Goal: Register for event/course

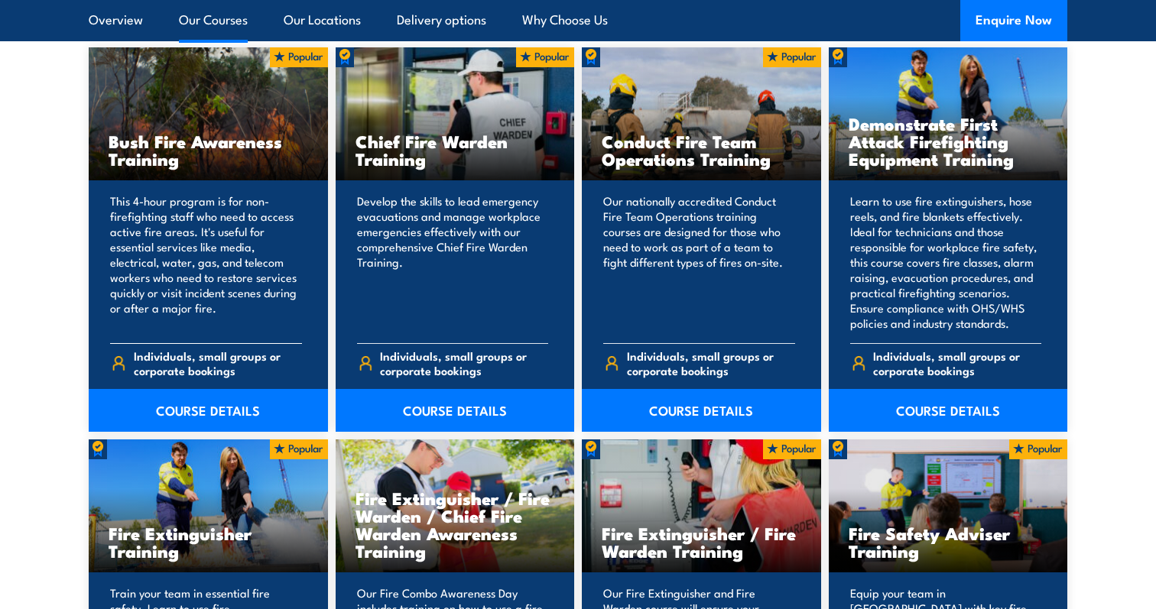
scroll to position [1254, 0]
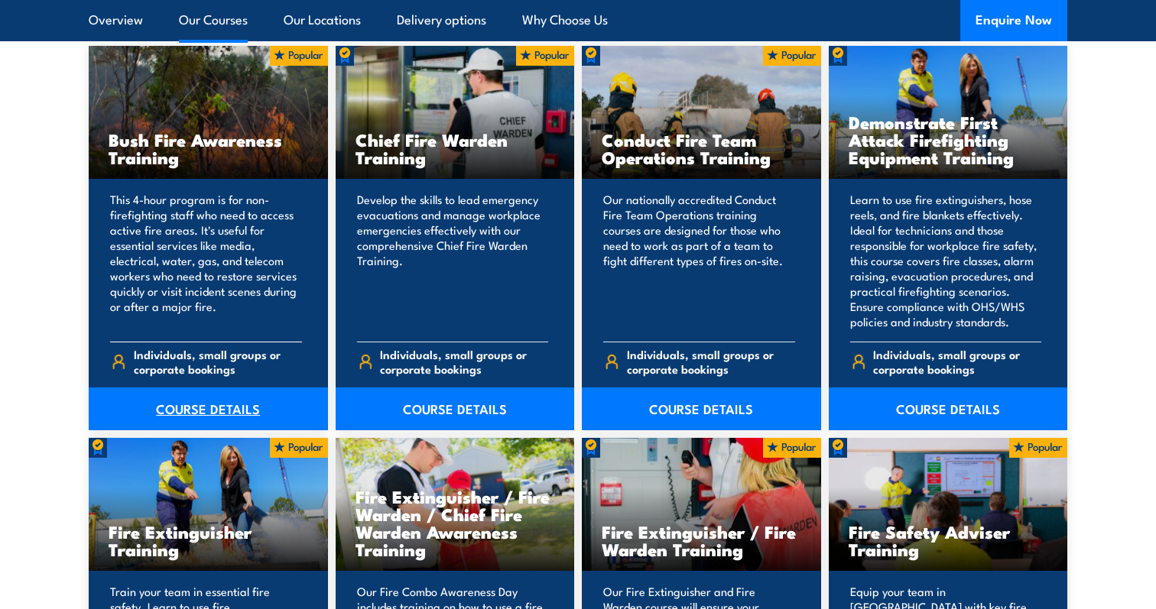
click at [213, 401] on link "COURSE DETAILS" at bounding box center [208, 409] width 239 height 43
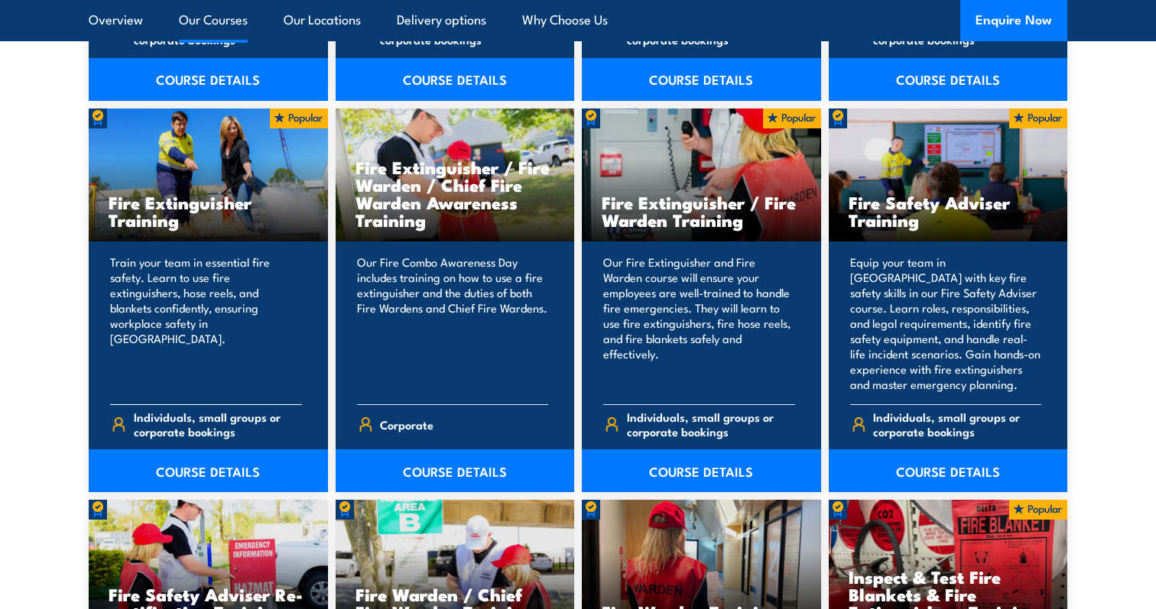
scroll to position [1590, 0]
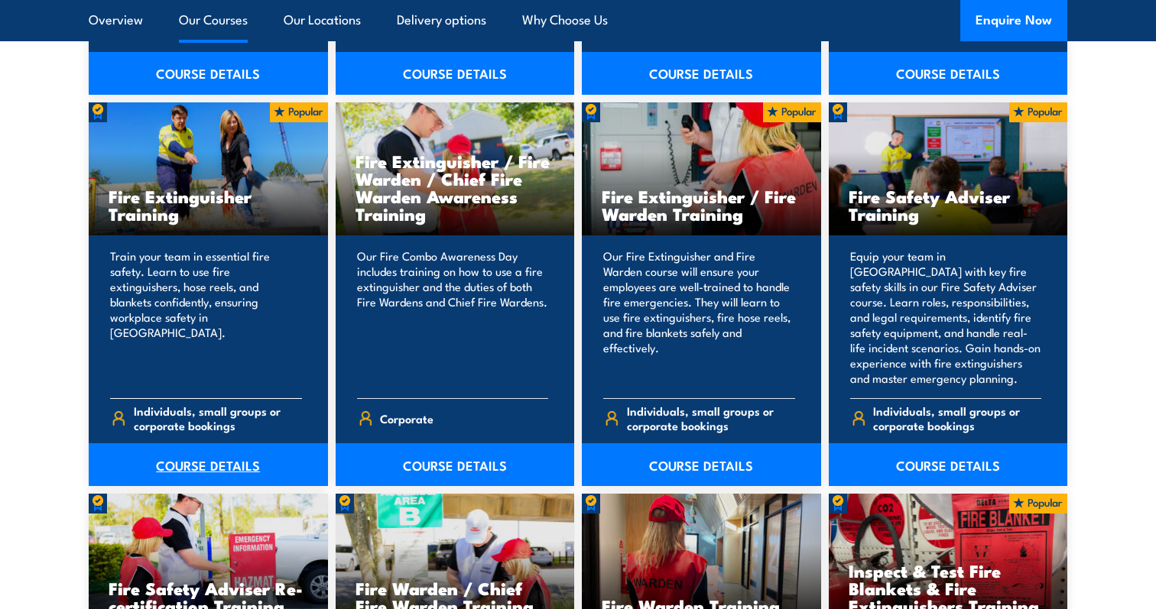
click at [211, 457] on link "COURSE DETAILS" at bounding box center [208, 464] width 239 height 43
click at [893, 466] on link "COURSE DETAILS" at bounding box center [948, 464] width 239 height 43
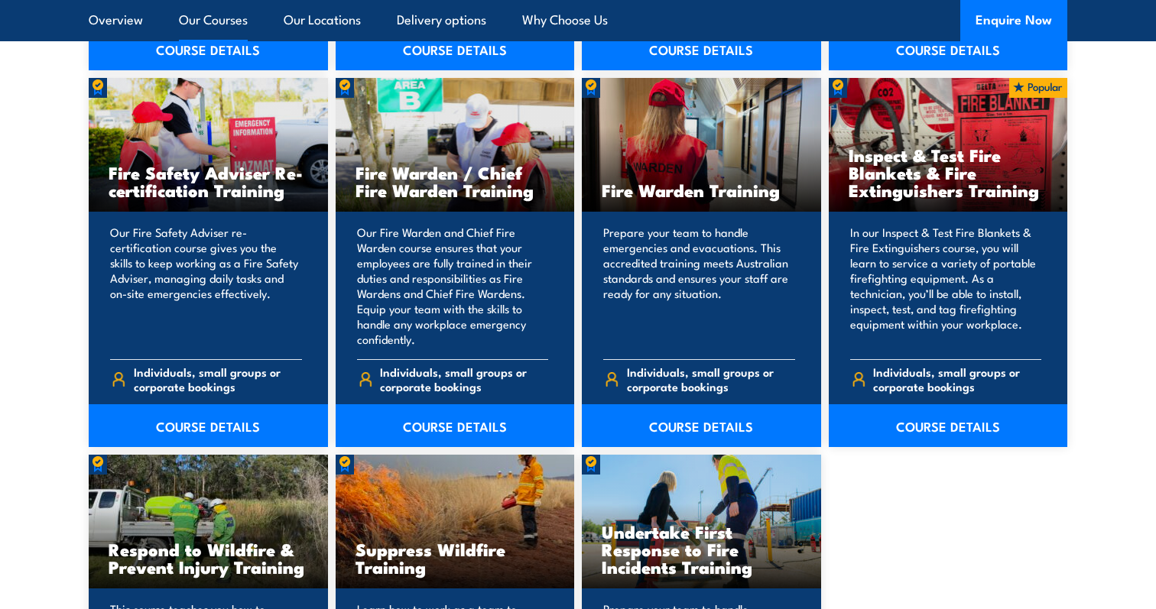
scroll to position [2001, 0]
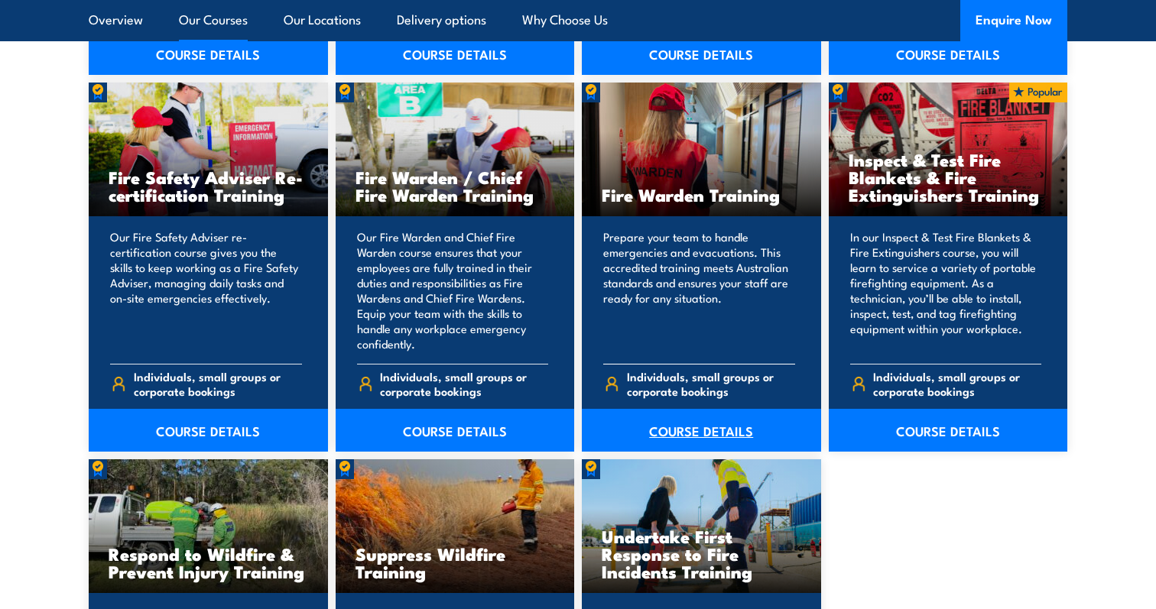
click at [749, 435] on link "COURSE DETAILS" at bounding box center [701, 430] width 239 height 43
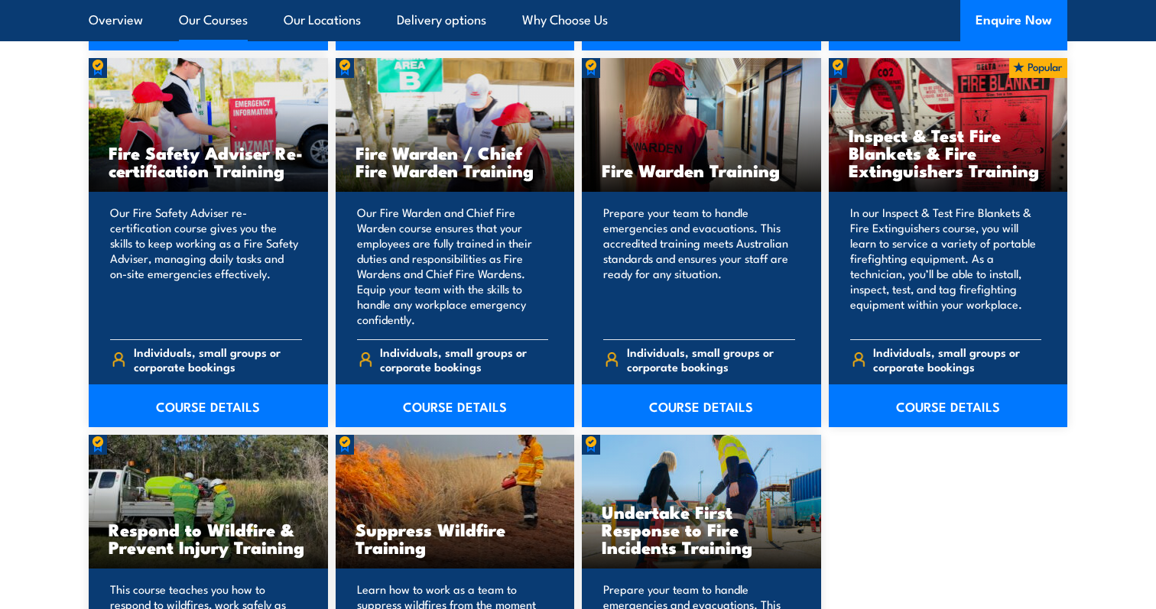
scroll to position [2027, 0]
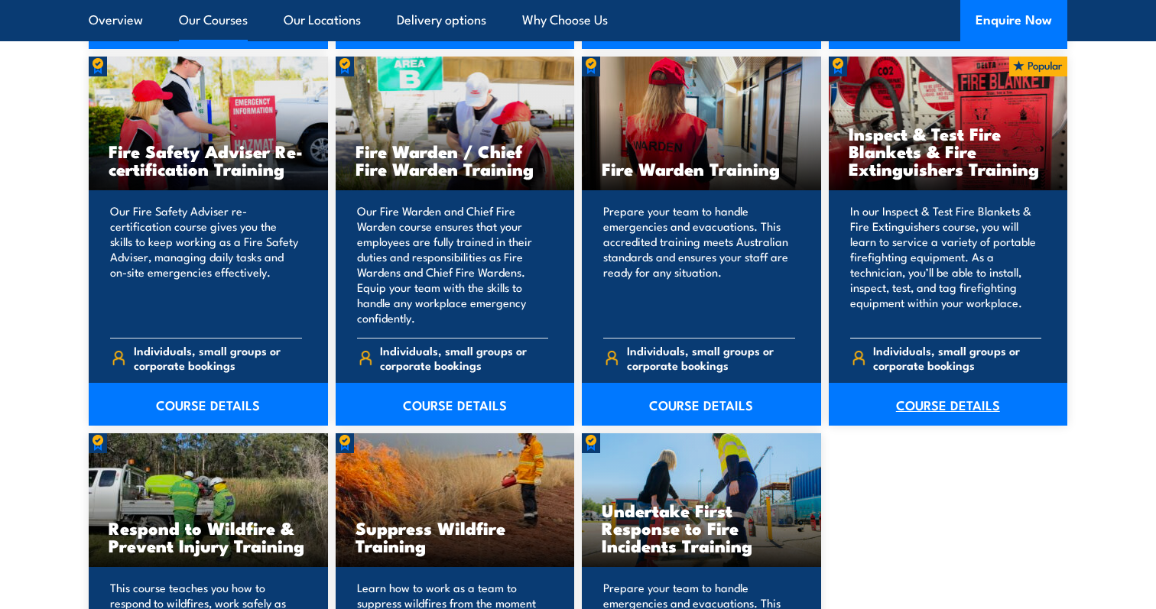
click at [891, 393] on link "COURSE DETAILS" at bounding box center [948, 404] width 239 height 43
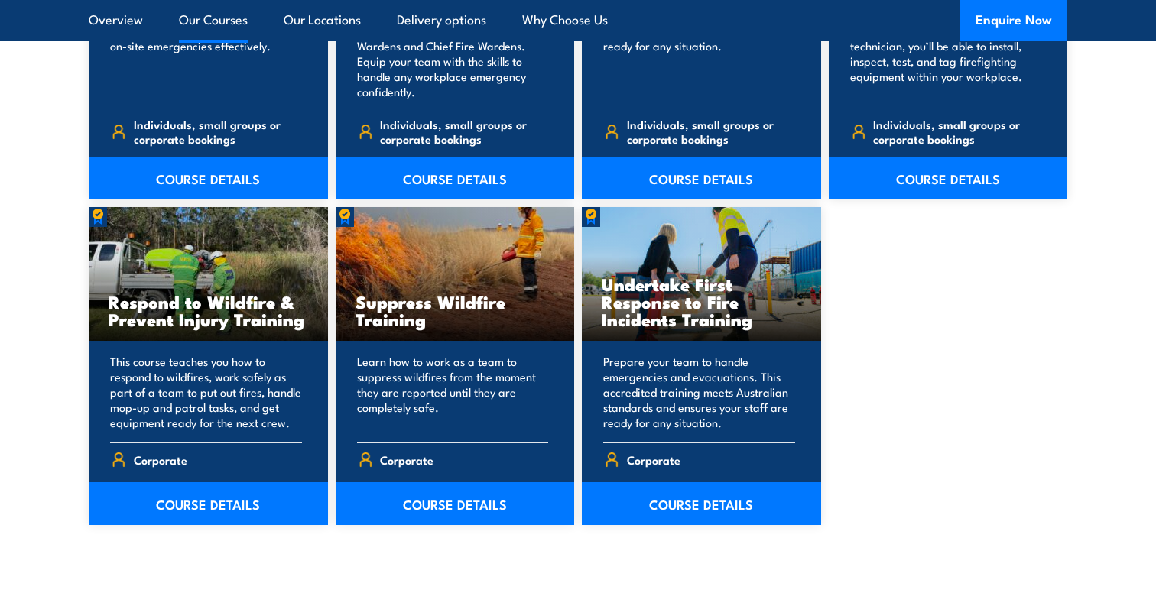
scroll to position [2256, 0]
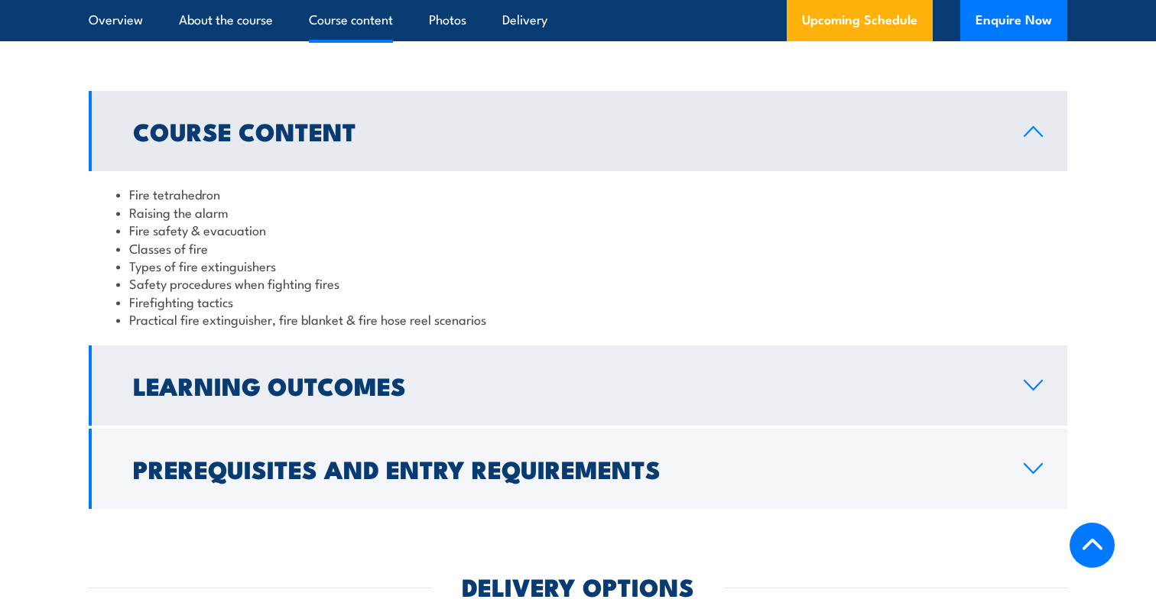
scroll to position [1412, 0]
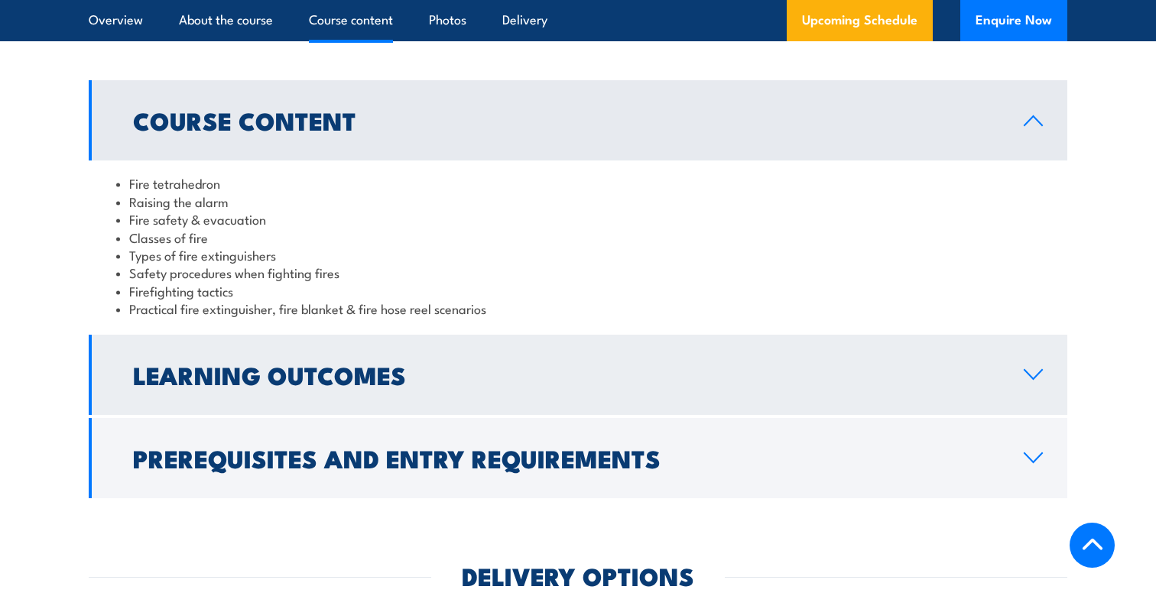
click at [365, 385] on h2 "Learning Outcomes" at bounding box center [566, 374] width 866 height 21
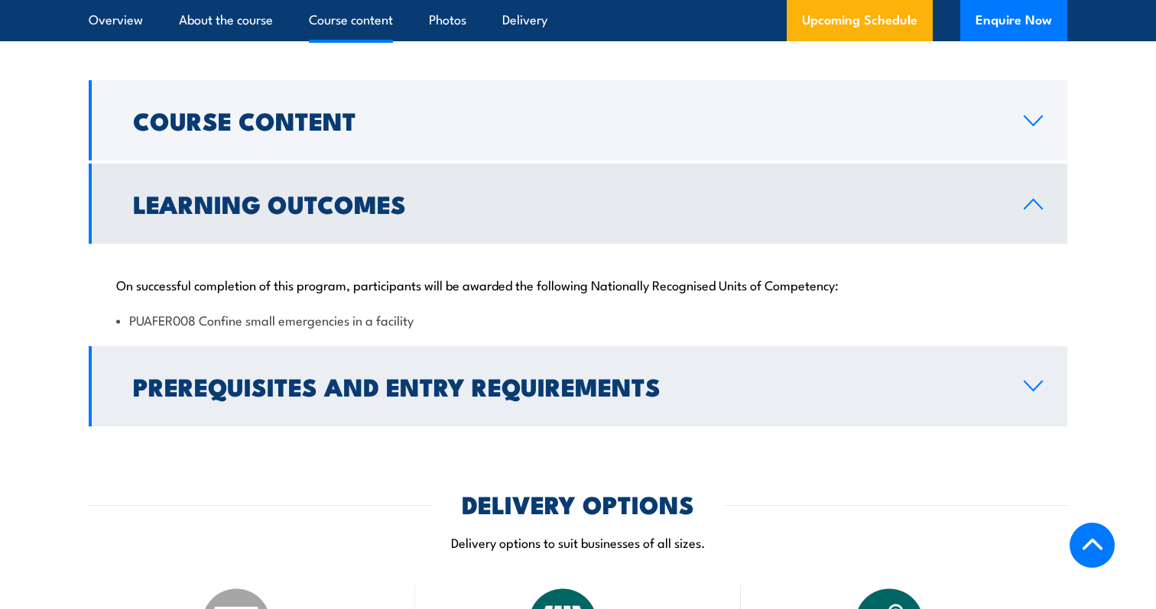
click at [355, 382] on h2 "Prerequisites and Entry Requirements" at bounding box center [566, 385] width 866 height 21
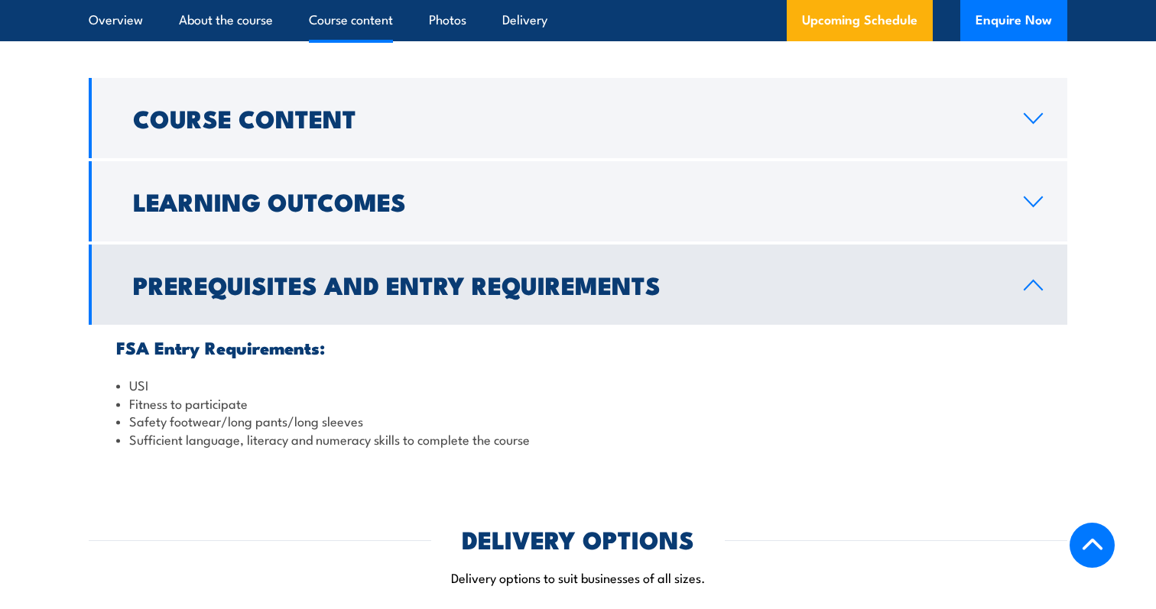
scroll to position [1416, 0]
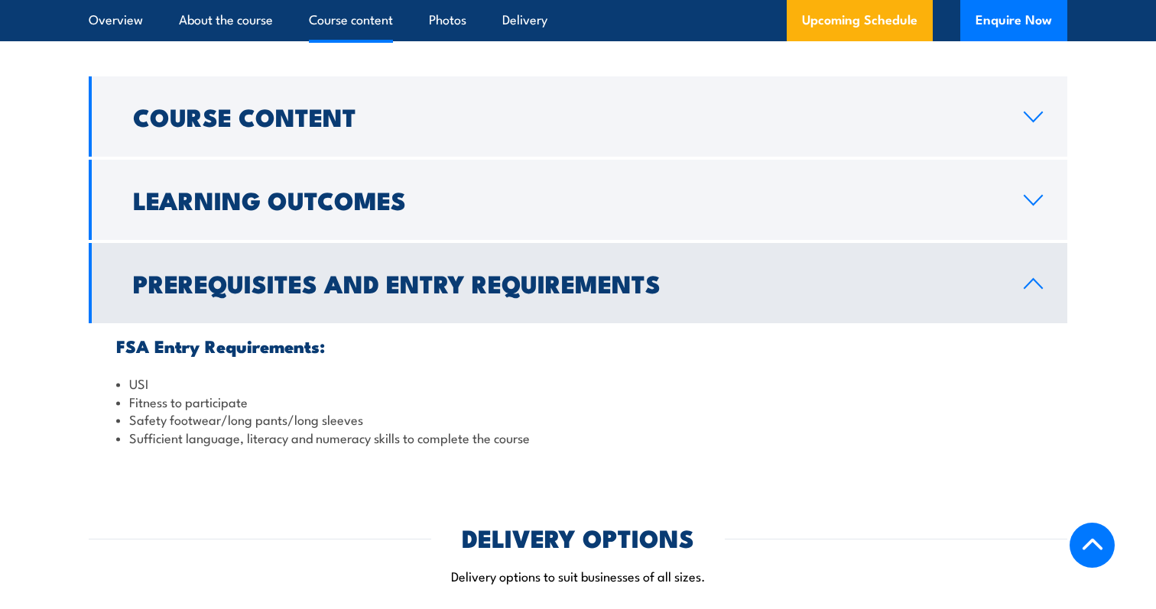
click at [459, 294] on h2 "Prerequisites and Entry Requirements" at bounding box center [566, 282] width 866 height 21
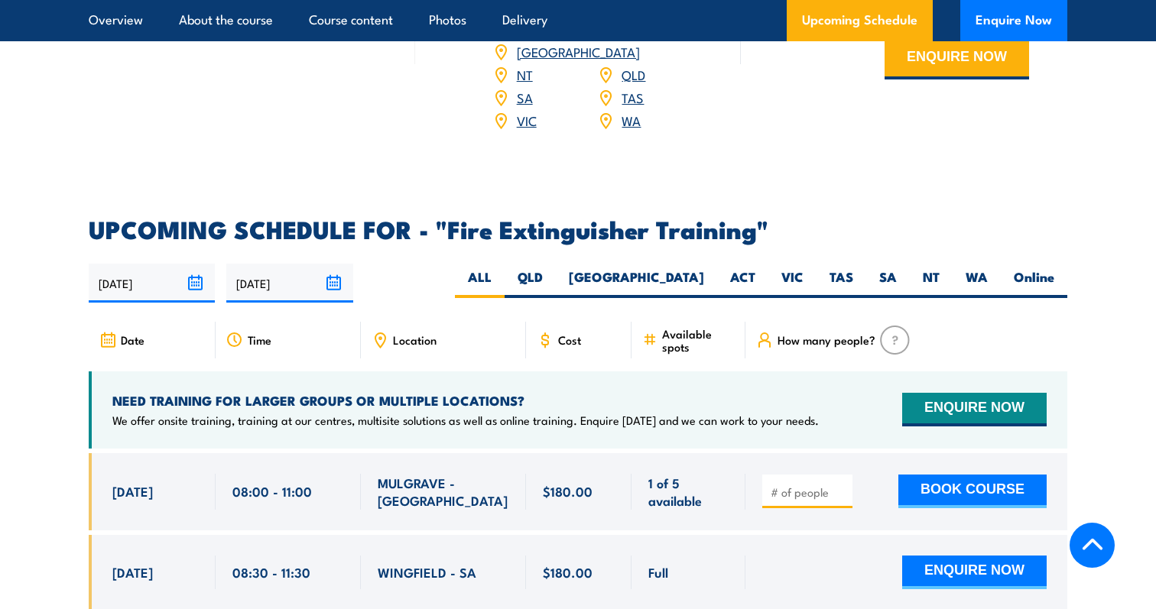
scroll to position [2220, 0]
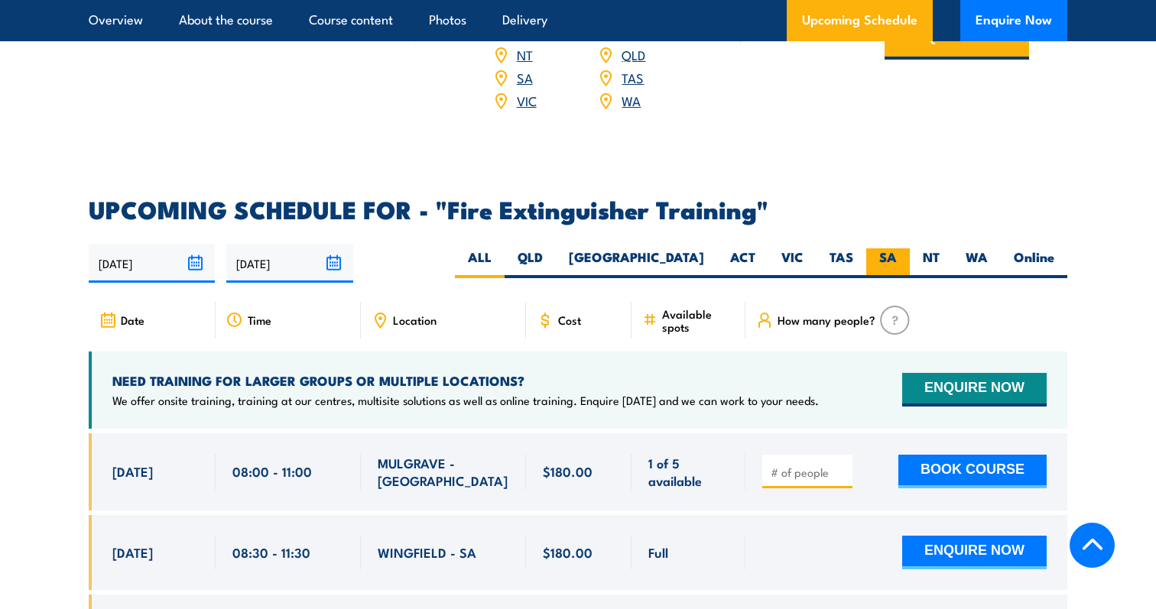
click at [883, 248] on label "SA" at bounding box center [888, 263] width 44 height 30
click at [897, 248] on input "SA" at bounding box center [902, 253] width 10 height 10
radio input "true"
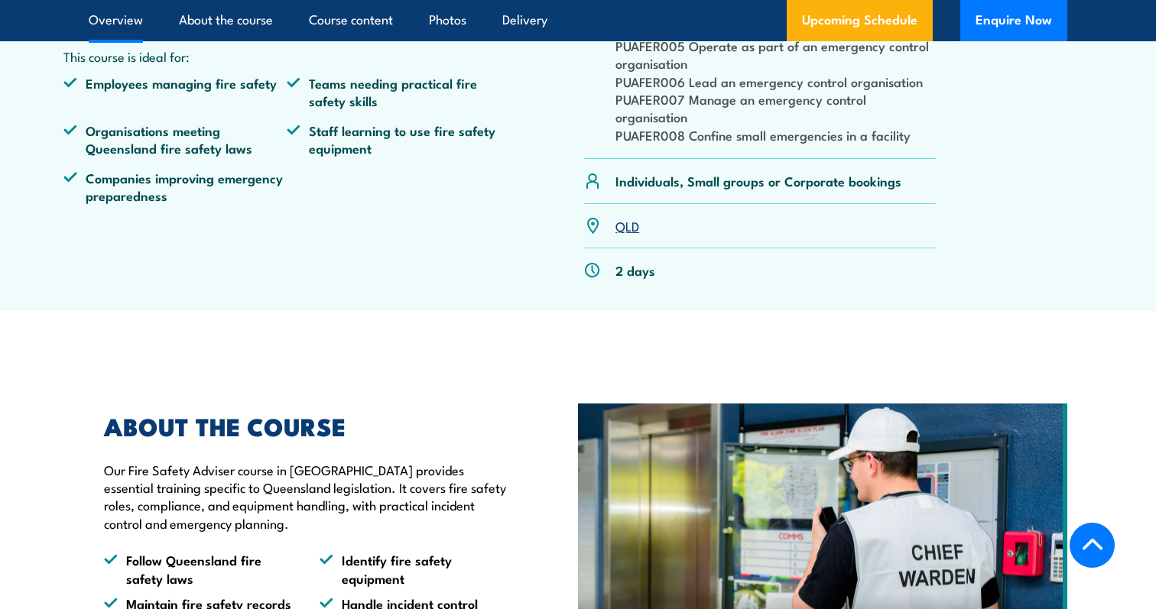
scroll to position [634, 0]
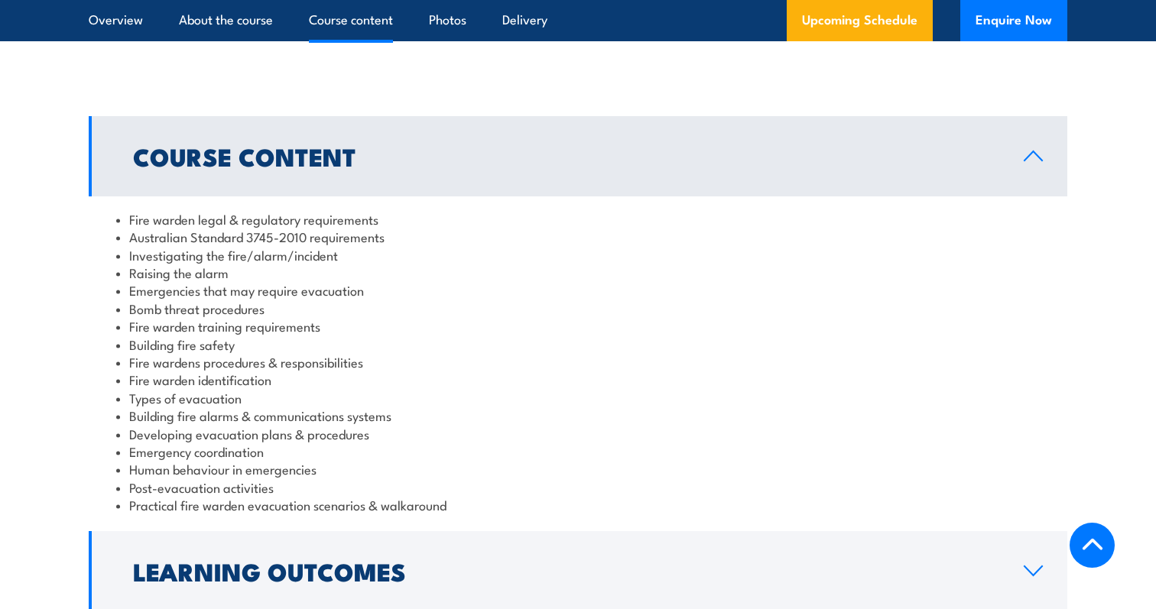
scroll to position [1491, 0]
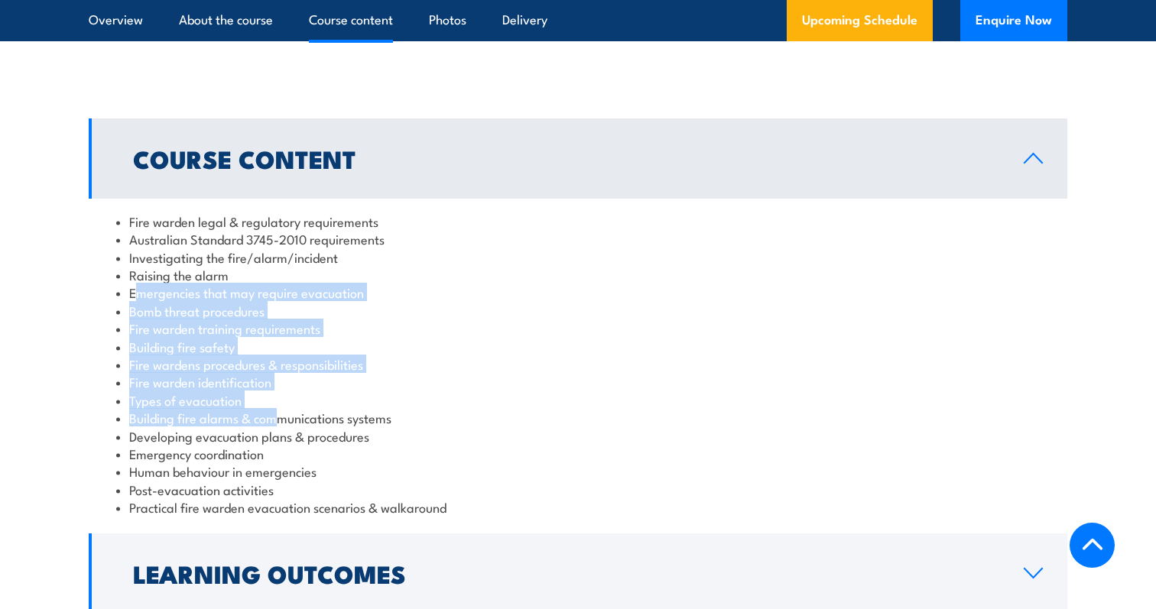
drag, startPoint x: 137, startPoint y: 289, endPoint x: 281, endPoint y: 409, distance: 187.2
click at [281, 409] on ul "Fire warden legal & regulatory requirements Australian Standard 3745-2010 requi…" at bounding box center [577, 365] width 923 height 304
click at [283, 409] on li "Building fire alarms & communications systems" at bounding box center [577, 418] width 923 height 18
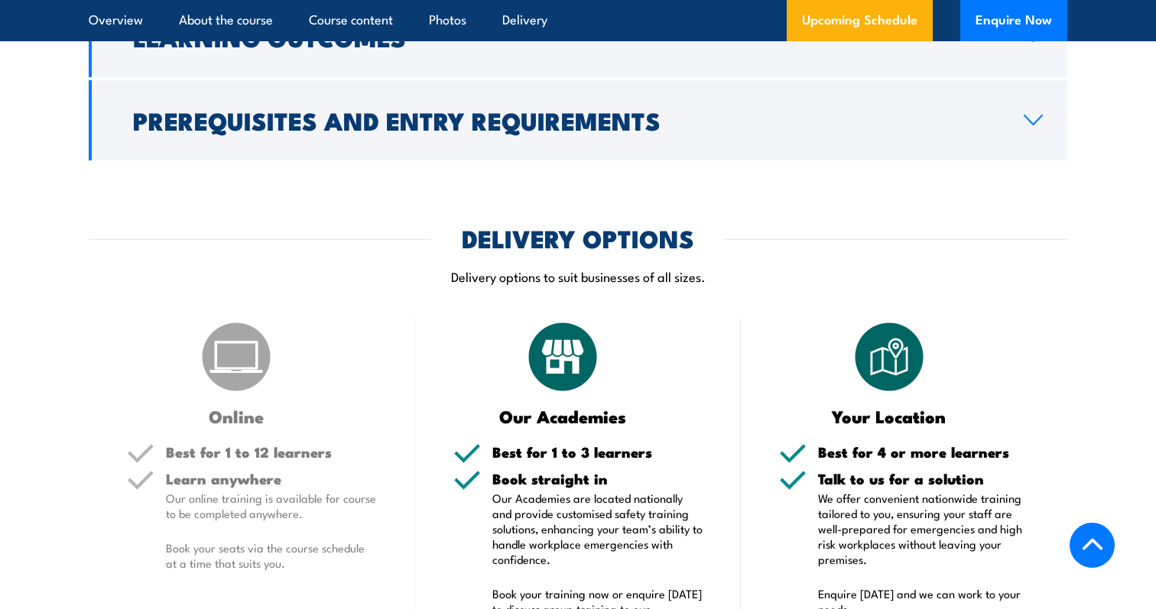
scroll to position [1991, 0]
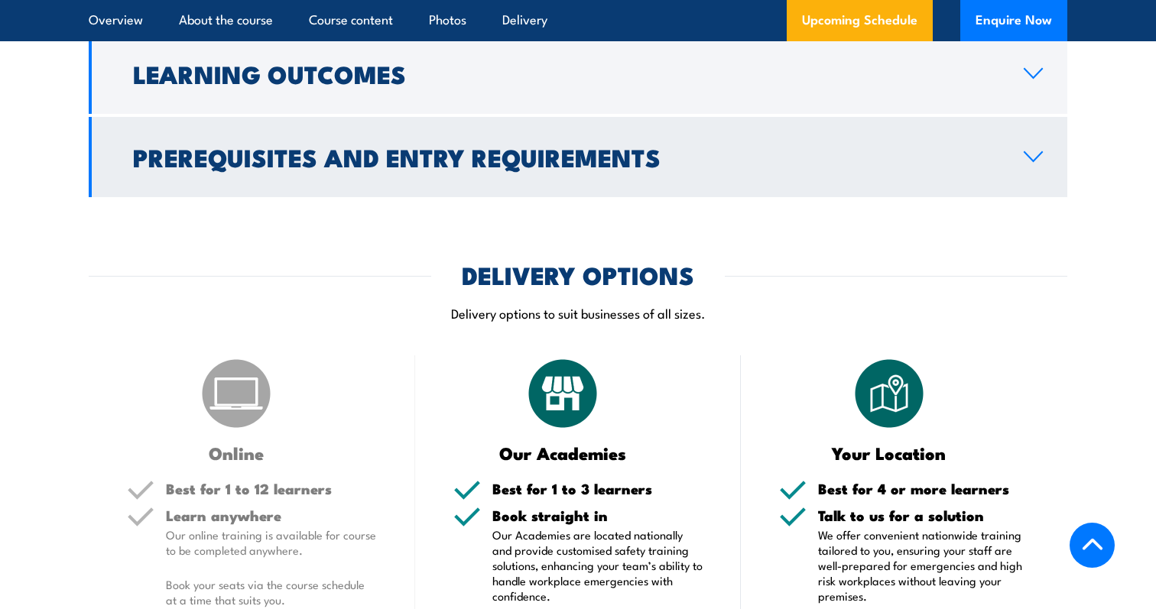
click at [336, 167] on link "Prerequisites and Entry Requirements" at bounding box center [578, 157] width 978 height 80
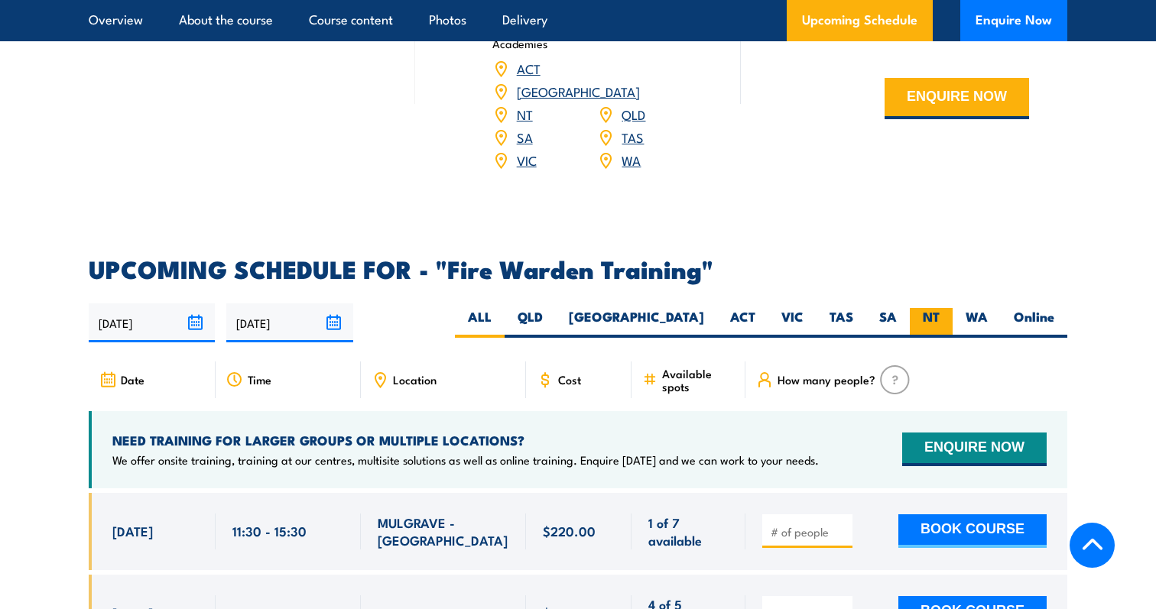
scroll to position [2421, 0]
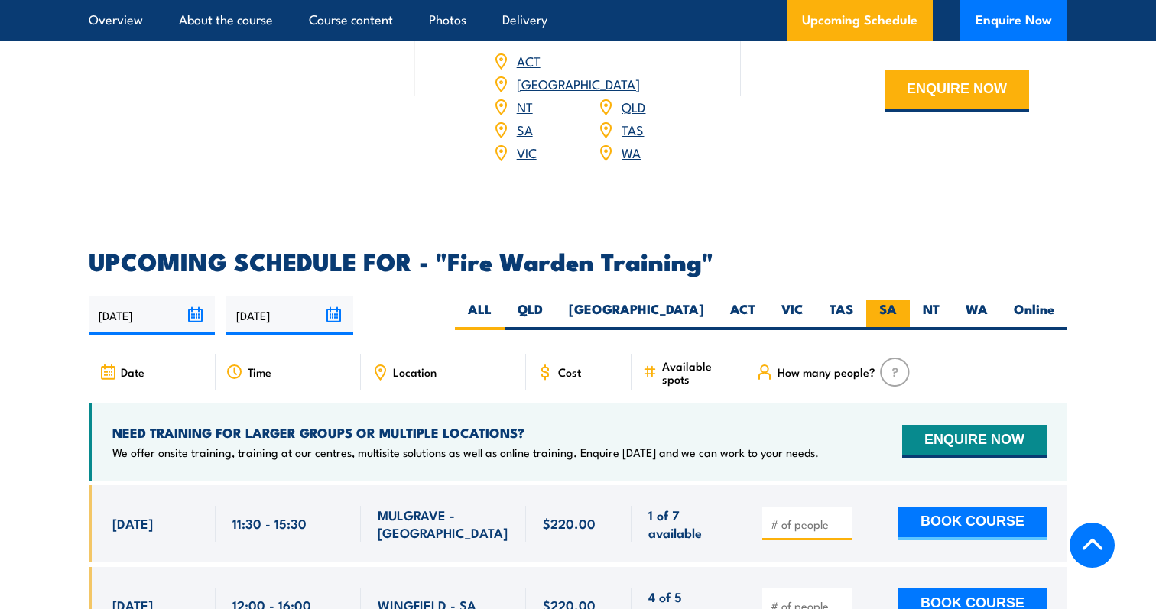
click at [900, 300] on label "SA" at bounding box center [888, 315] width 44 height 30
click at [900, 300] on input "SA" at bounding box center [902, 305] width 10 height 10
radio input "true"
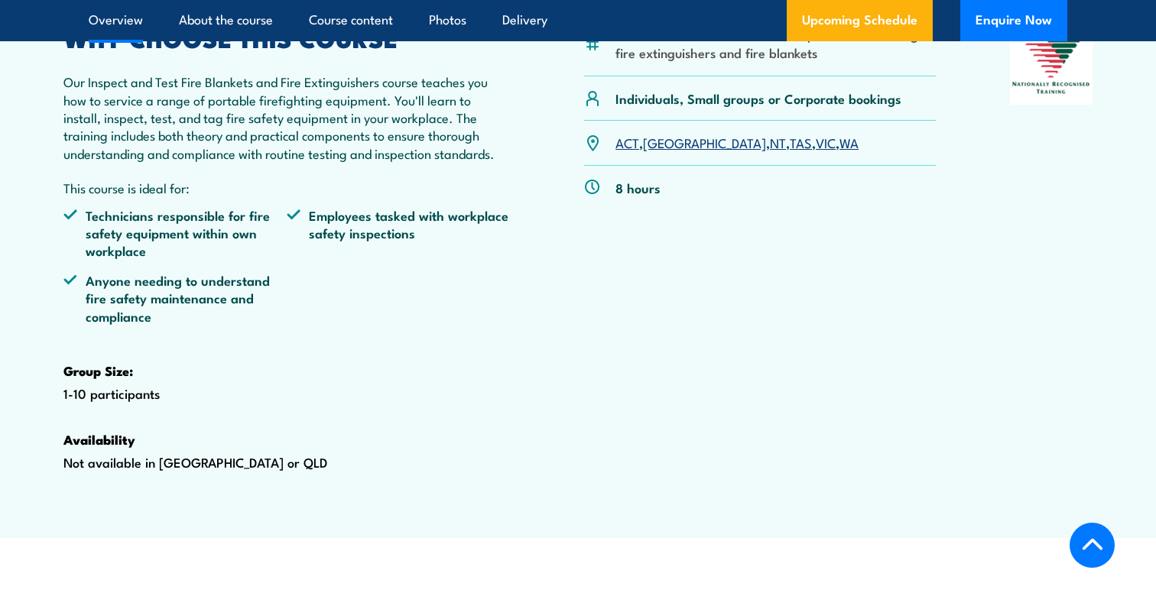
scroll to position [563, 0]
